Goal: Information Seeking & Learning: Learn about a topic

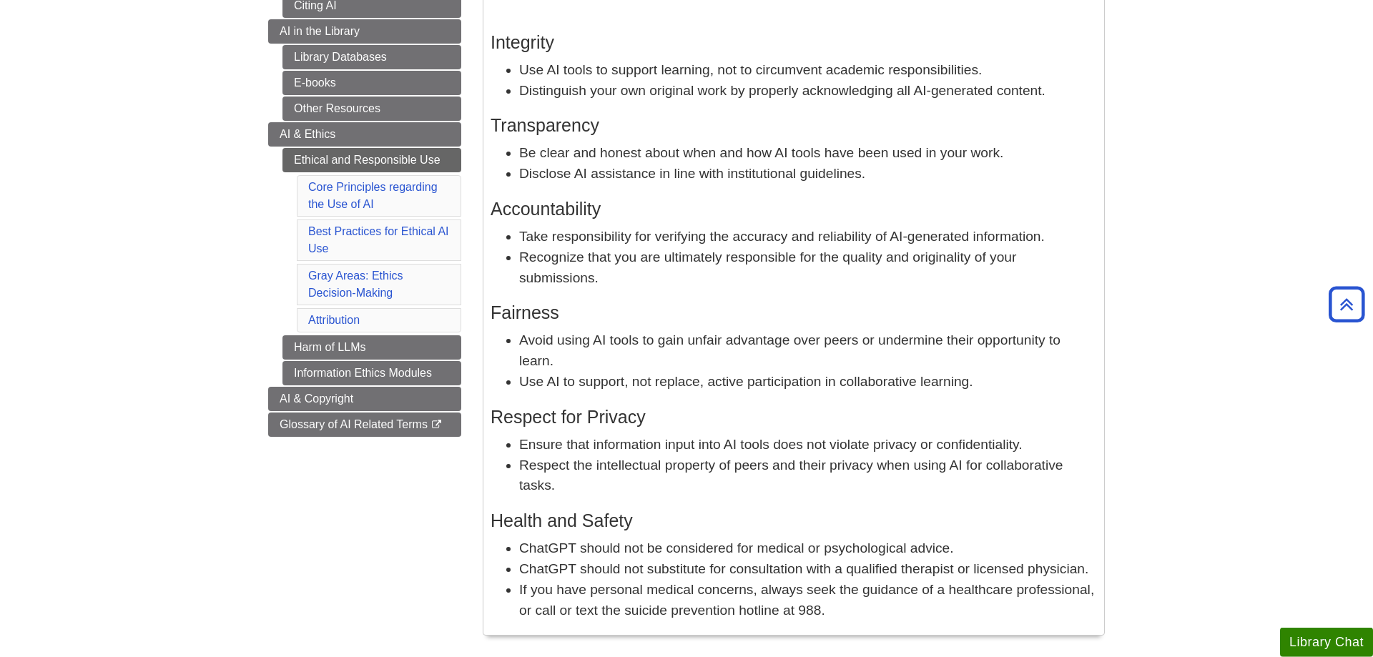
scroll to position [438, 0]
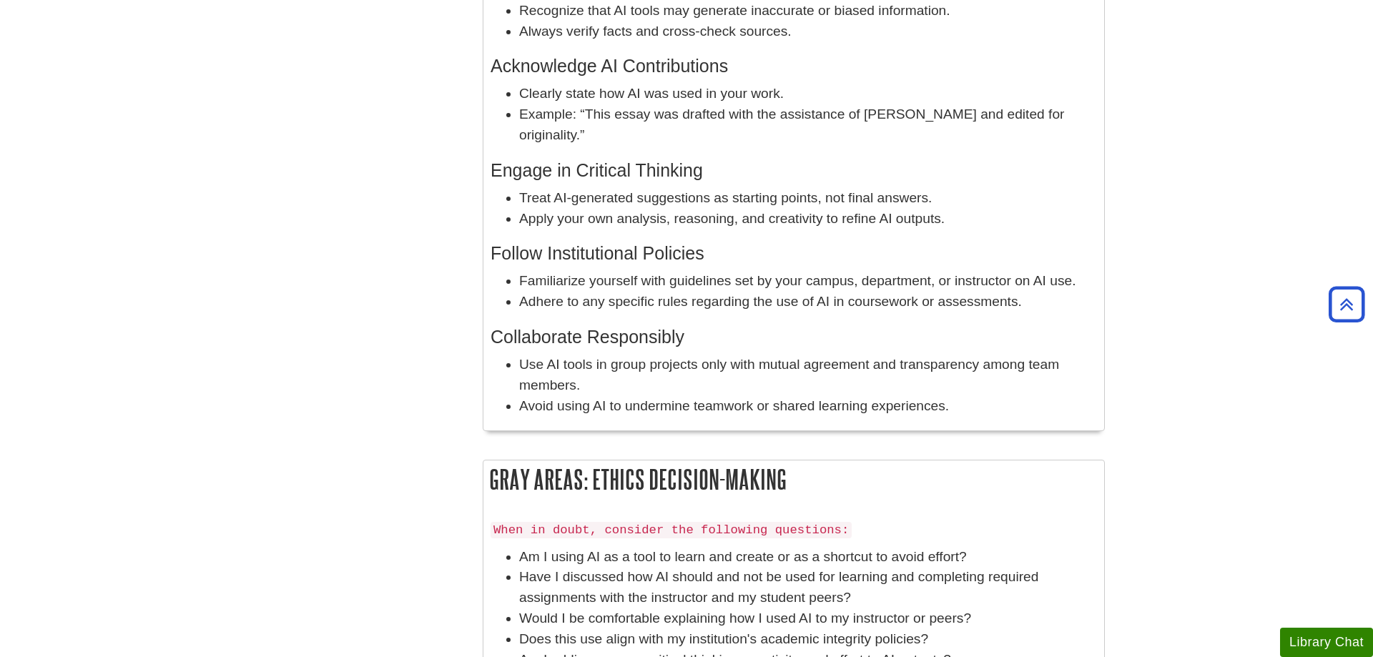
scroll to position [1167, 0]
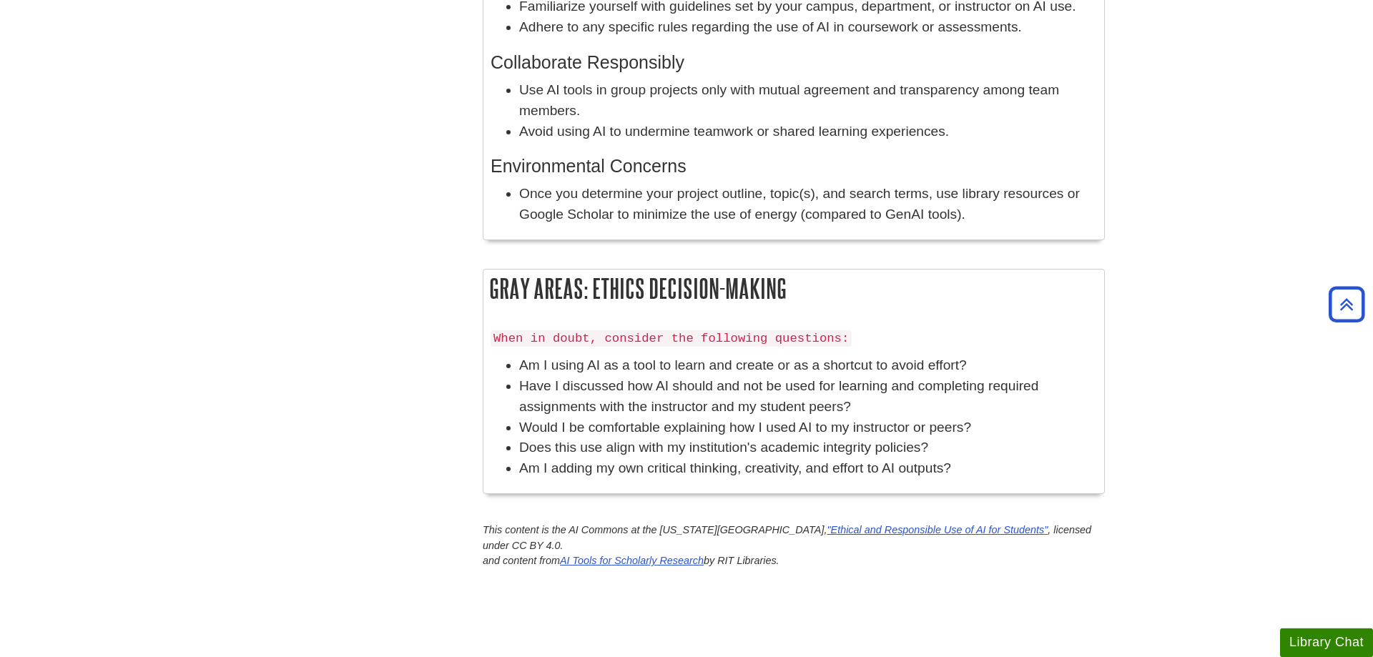
scroll to position [1531, 0]
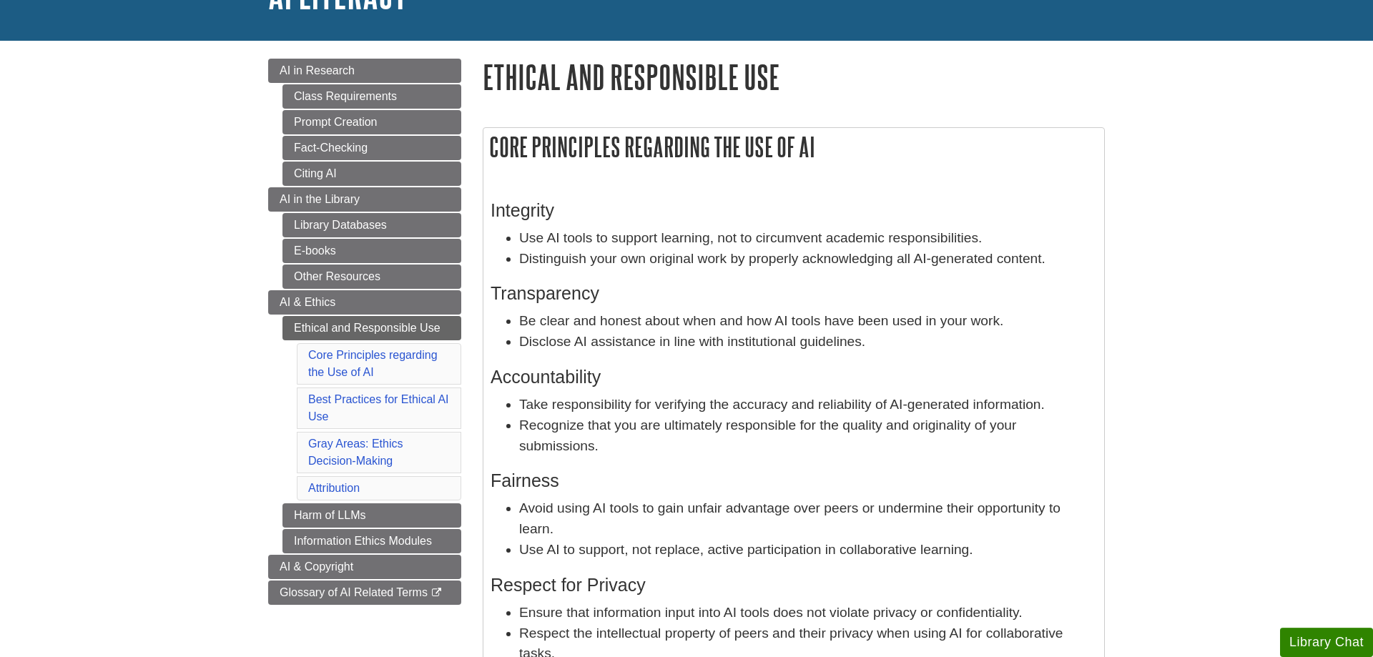
scroll to position [146, 0]
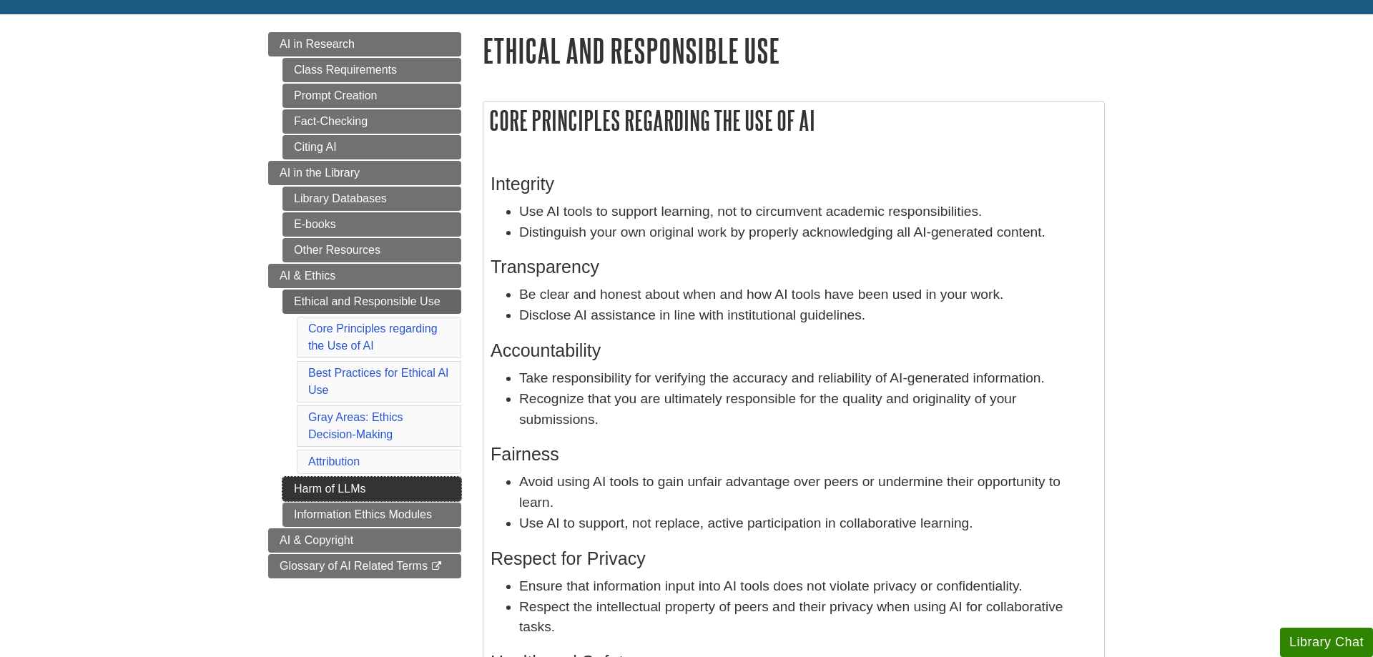
click at [310, 489] on link "Harm of LLMs" at bounding box center [371, 489] width 179 height 24
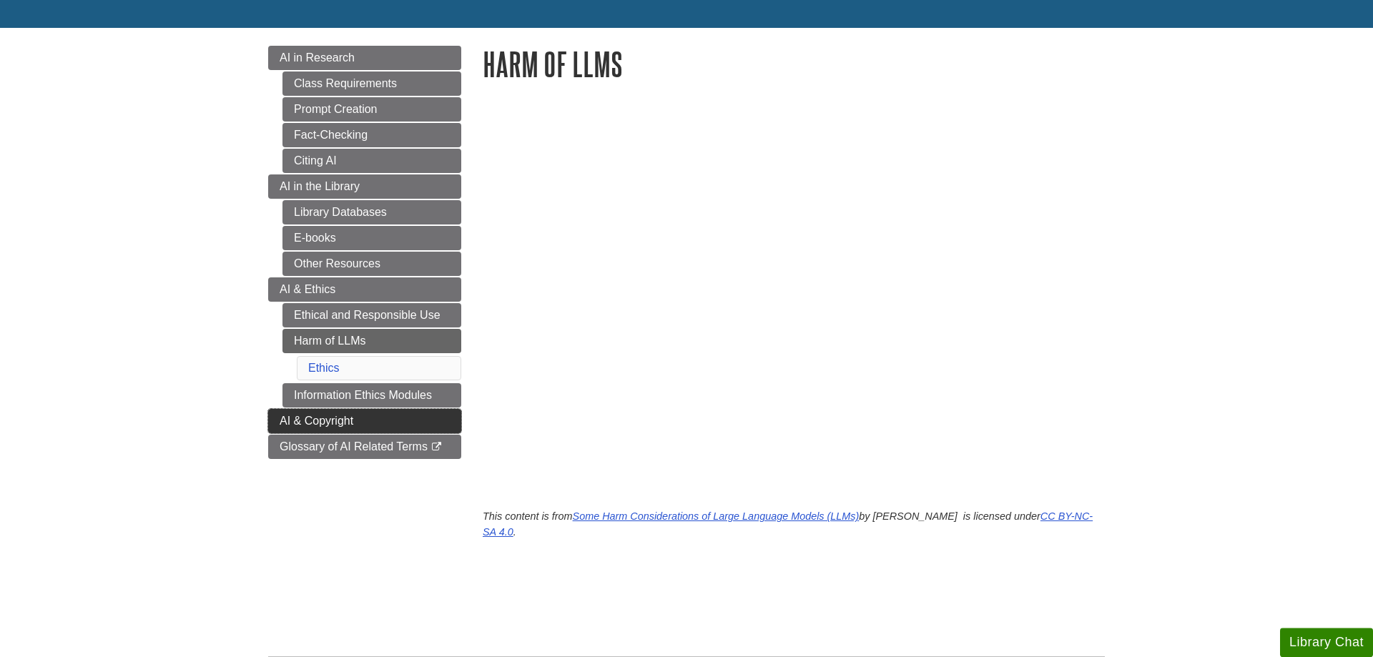
scroll to position [146, 0]
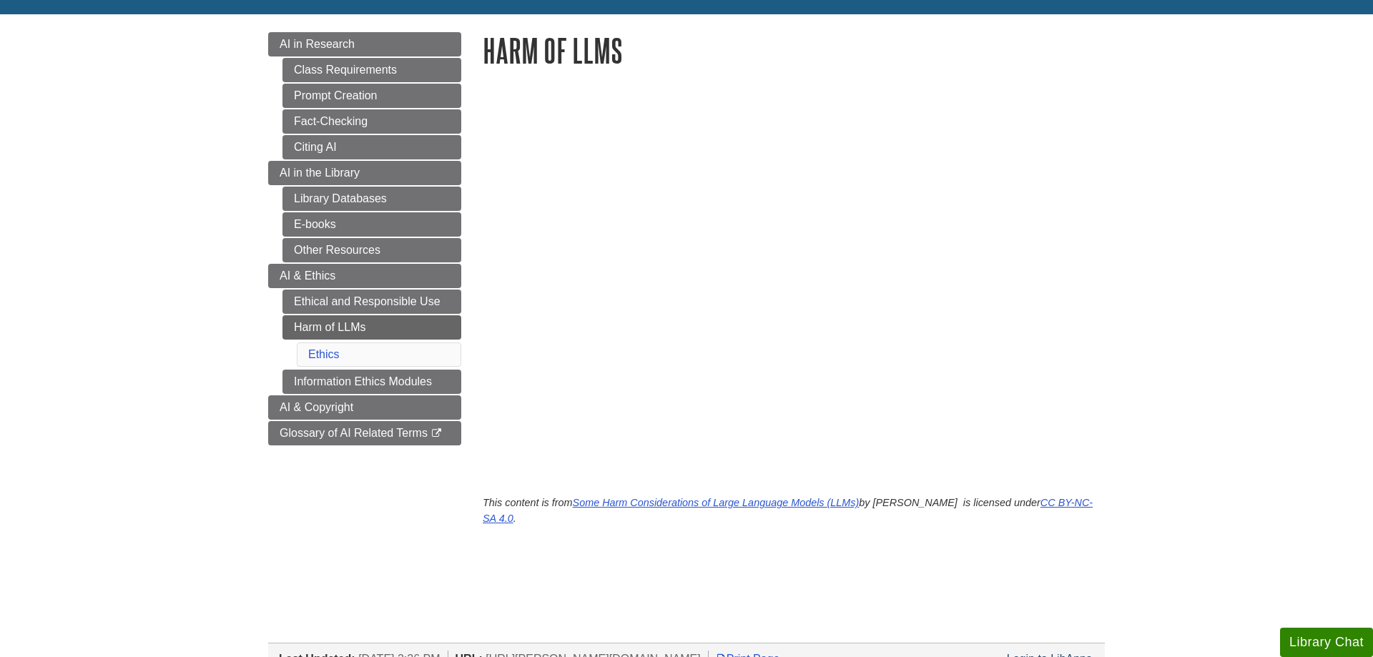
drag, startPoint x: 229, startPoint y: 209, endPoint x: 224, endPoint y: 215, distance: 7.7
click at [226, 214] on body "Skip to Main Content Search My Davenport DU Library Library Guides AI Literacy …" at bounding box center [686, 397] width 1373 height 1087
click at [286, 405] on span "AI & Copyright" at bounding box center [317, 407] width 74 height 12
